Goal: Use online tool/utility

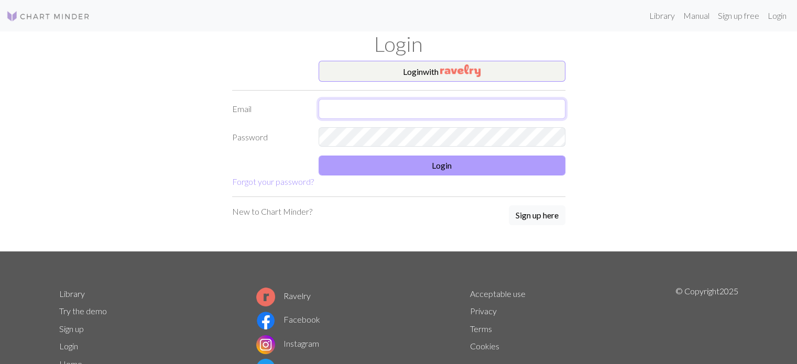
type input "[EMAIL_ADDRESS][DOMAIN_NAME]"
click at [460, 171] on button "Login" at bounding box center [442, 166] width 247 height 20
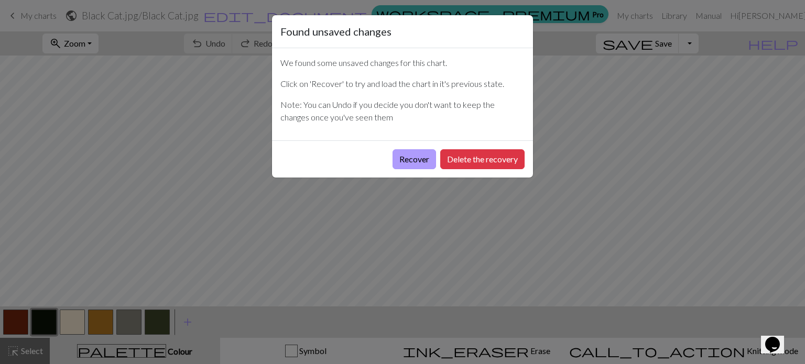
click at [405, 165] on button "Recover" at bounding box center [413, 159] width 43 height 20
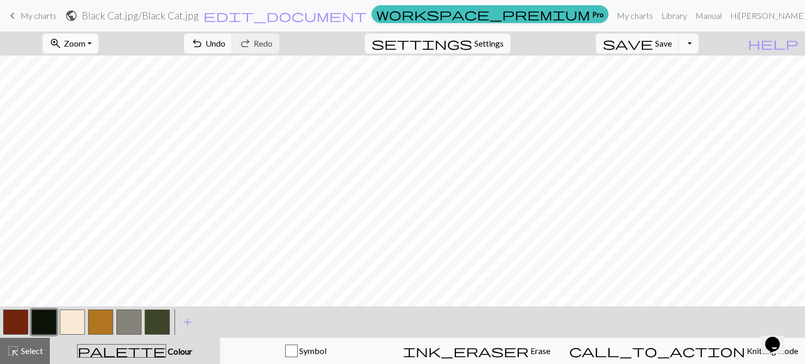
click at [85, 39] on span "Zoom" at bounding box center [74, 43] width 21 height 10
click at [109, 172] on button "200%" at bounding box center [84, 176] width 83 height 17
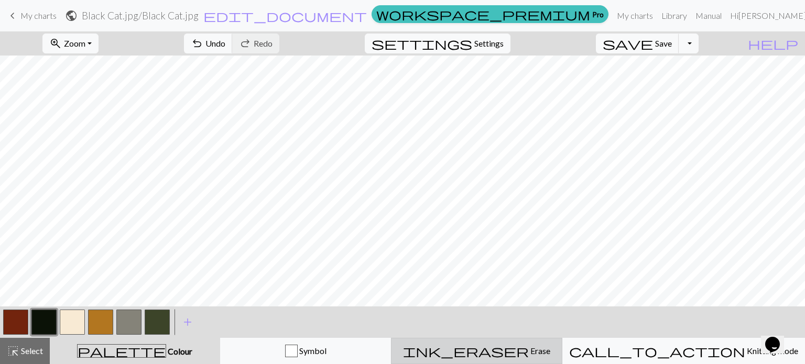
click at [552, 356] on div "ink_eraser Erase Erase" at bounding box center [477, 351] width 158 height 13
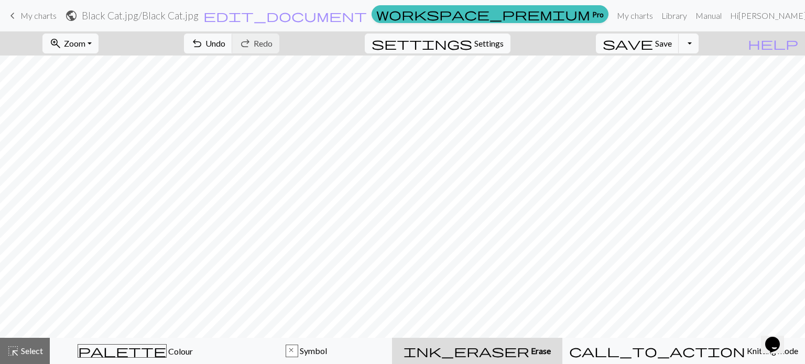
scroll to position [472, 2434]
click at [225, 38] on span "Undo" at bounding box center [215, 43] width 20 height 10
click at [225, 43] on span "Undo" at bounding box center [215, 43] width 20 height 10
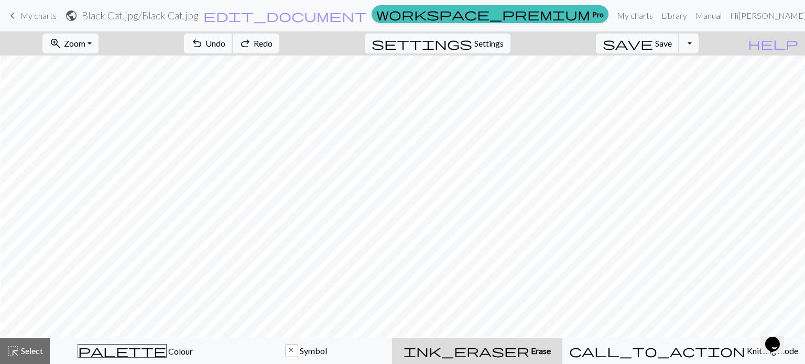
click at [225, 43] on span "Undo" at bounding box center [215, 43] width 20 height 10
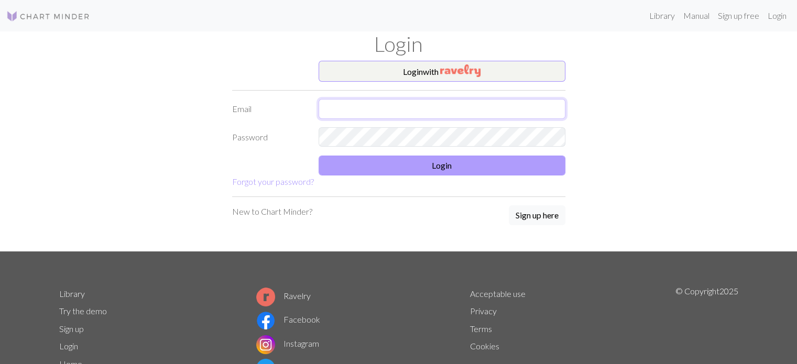
type input "[EMAIL_ADDRESS][DOMAIN_NAME]"
click at [395, 162] on button "Login" at bounding box center [442, 166] width 247 height 20
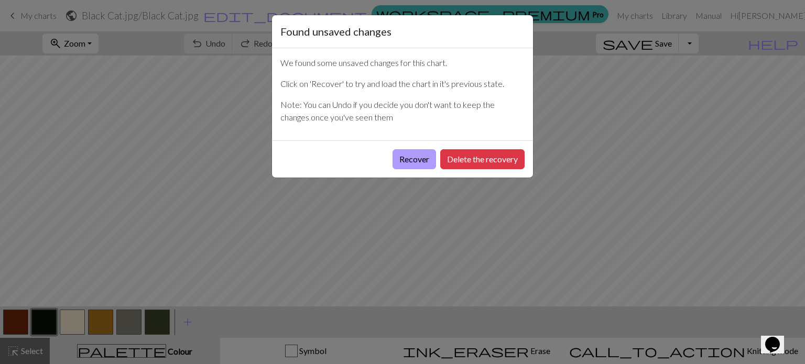
click at [413, 161] on button "Recover" at bounding box center [413, 159] width 43 height 20
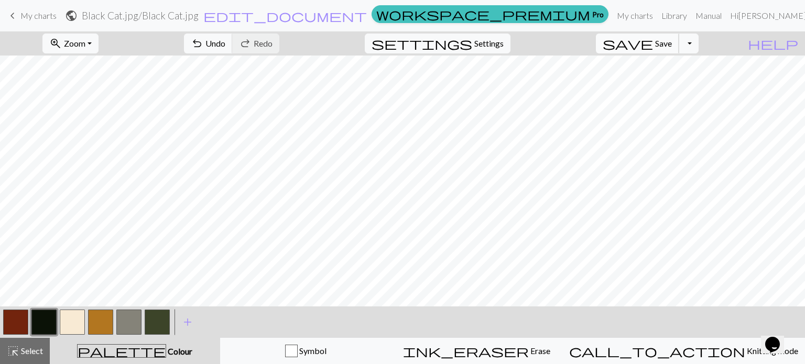
click at [673, 37] on button "save Save Save" at bounding box center [637, 44] width 83 height 20
